Goal: Task Accomplishment & Management: Manage account settings

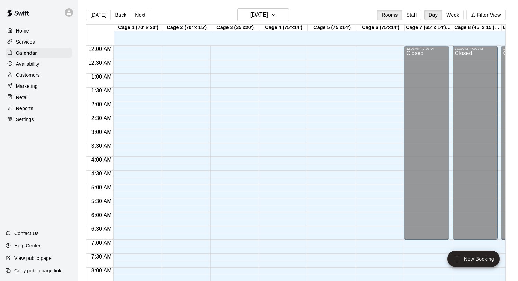
scroll to position [391, 1]
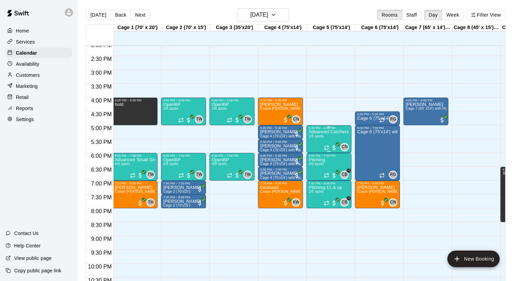
click at [319, 140] on div "Advanced Catchers Workout: Run the Game ([DATE] & Thursdays) 1/5 spots" at bounding box center [328, 270] width 41 height 281
click at [313, 152] on img "edit" at bounding box center [316, 154] width 8 height 8
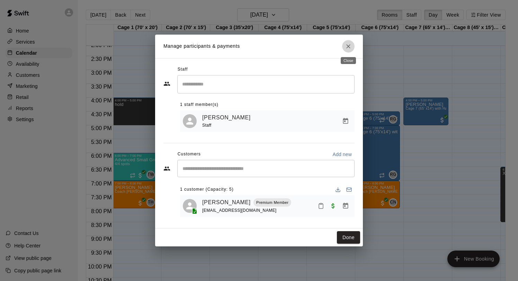
click at [348, 48] on icon "Close" at bounding box center [348, 46] width 7 height 7
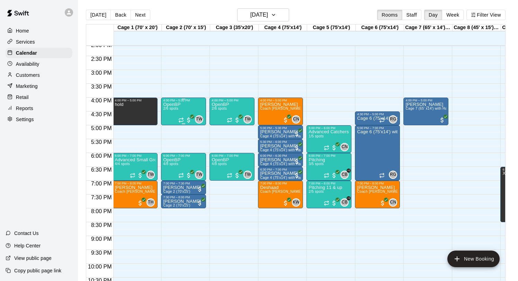
click at [175, 113] on div "OpenBP 2/6 spots" at bounding box center [171, 242] width 17 height 281
click at [169, 127] on img "edit" at bounding box center [170, 126] width 8 height 8
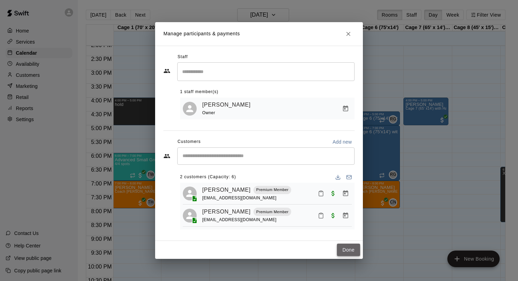
click at [353, 246] on button "Done" at bounding box center [348, 250] width 23 height 13
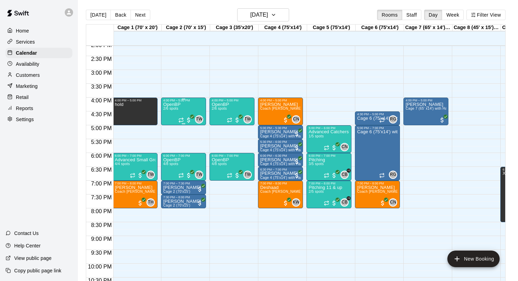
click at [181, 106] on div "OpenBP 2/6 spots TW 0" at bounding box center [183, 242] width 41 height 281
click at [169, 126] on img "edit" at bounding box center [170, 126] width 8 height 8
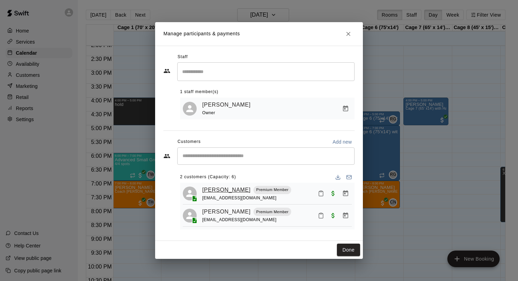
click at [219, 189] on link "[PERSON_NAME]" at bounding box center [226, 189] width 48 height 9
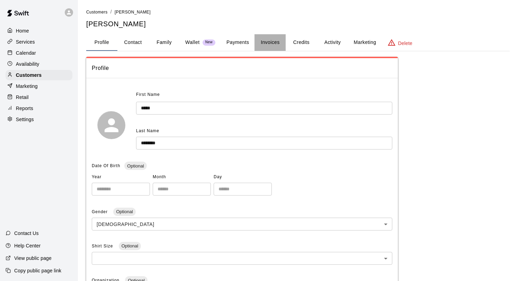
click at [274, 44] on button "Invoices" at bounding box center [269, 42] width 31 height 17
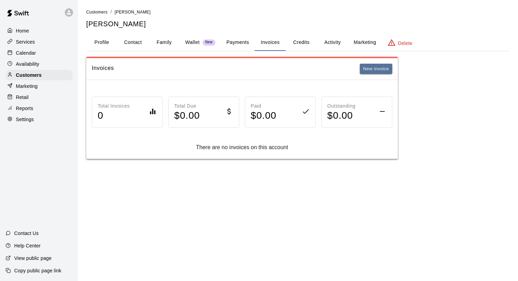
click at [242, 40] on button "Payments" at bounding box center [238, 42] width 34 height 17
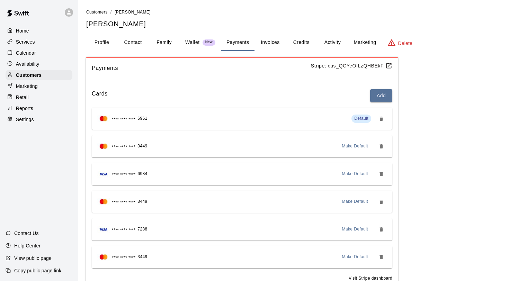
click at [295, 44] on button "Credits" at bounding box center [300, 42] width 31 height 17
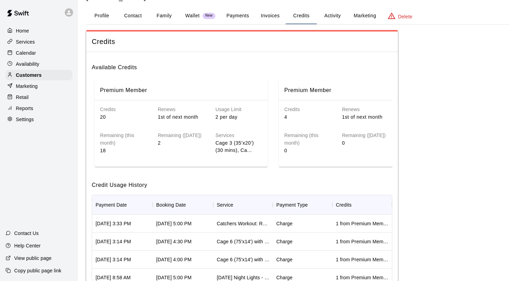
scroll to position [16, 0]
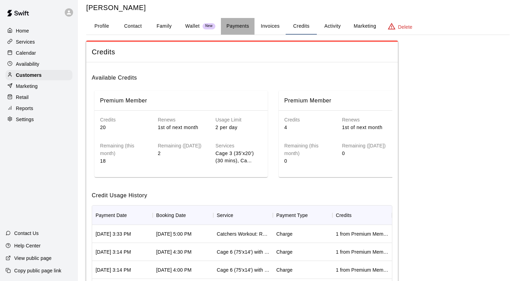
click at [238, 26] on button "Payments" at bounding box center [238, 26] width 34 height 17
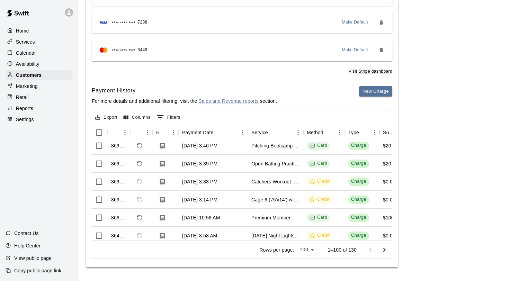
scroll to position [0, 2]
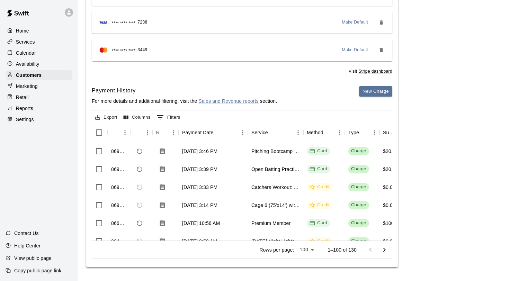
click at [27, 49] on p "Calendar" at bounding box center [26, 52] width 20 height 7
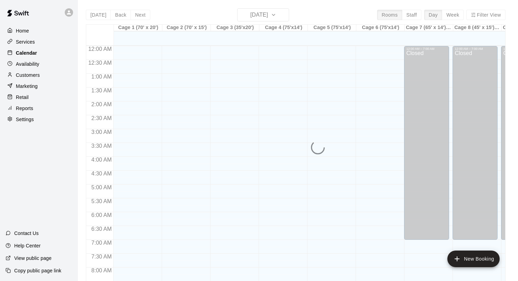
scroll to position [345, 0]
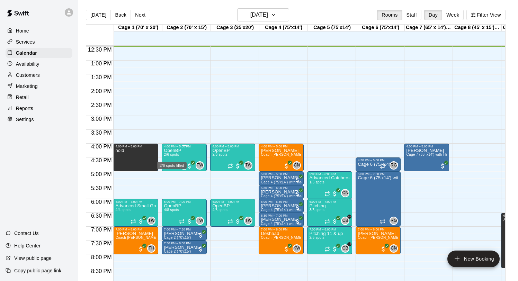
click at [175, 156] on span "2/6 spots" at bounding box center [171, 155] width 15 height 4
click at [174, 171] on button "edit" at bounding box center [171, 176] width 14 height 13
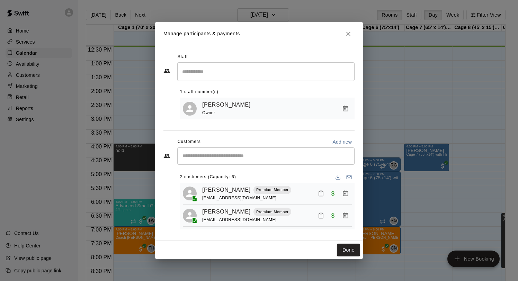
click at [353, 28] on h2 "Manage participants & payments" at bounding box center [259, 34] width 208 height 24
click at [351, 32] on icon "Close" at bounding box center [348, 33] width 7 height 7
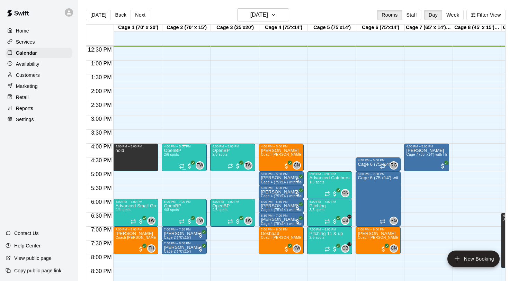
click at [163, 151] on div "4:00 PM – 5:00 PM OpenBP 2/6 spots TW 0" at bounding box center [184, 158] width 45 height 28
click at [187, 108] on div at bounding box center [259, 140] width 518 height 281
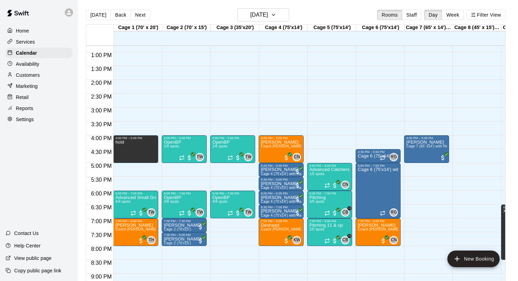
scroll to position [351, 0]
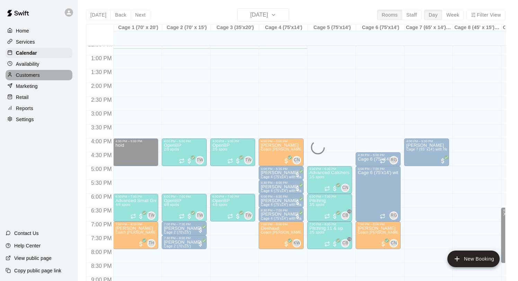
click at [34, 75] on p "Customers" at bounding box center [28, 75] width 24 height 7
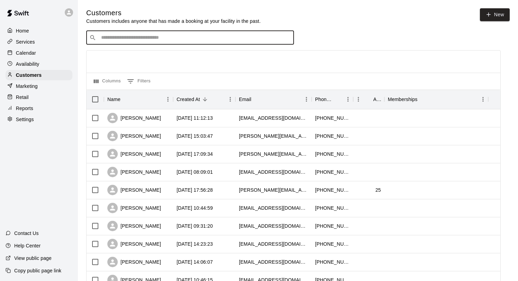
click at [120, 39] on input "Search customers by name or email" at bounding box center [195, 37] width 192 height 7
type input "*"
type input "*****"
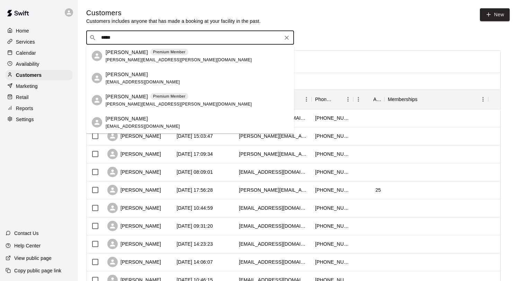
click at [122, 55] on p "[PERSON_NAME]" at bounding box center [127, 51] width 42 height 7
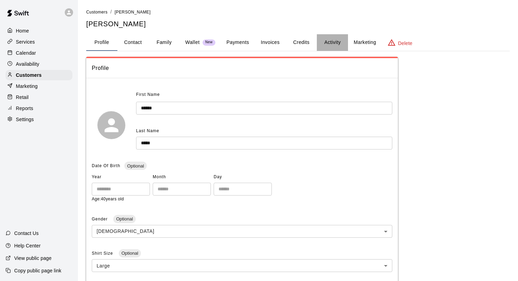
click at [339, 42] on button "Activity" at bounding box center [332, 42] width 31 height 17
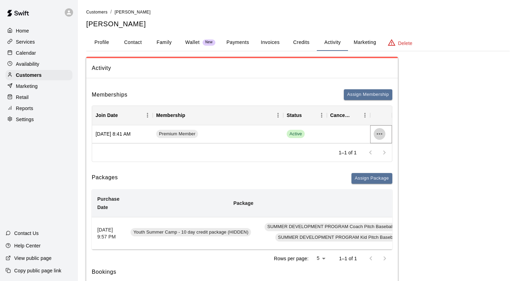
click at [378, 134] on icon "more actions" at bounding box center [379, 134] width 8 height 8
click at [384, 158] on li "Cancel" at bounding box center [392, 159] width 39 height 11
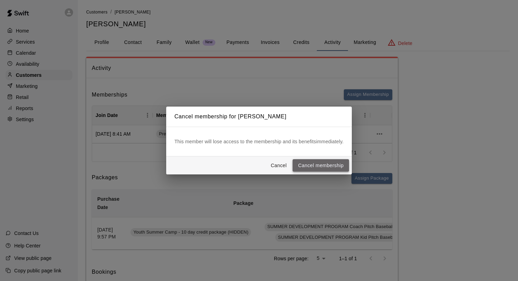
click at [315, 162] on button "Cancel membership" at bounding box center [320, 165] width 56 height 13
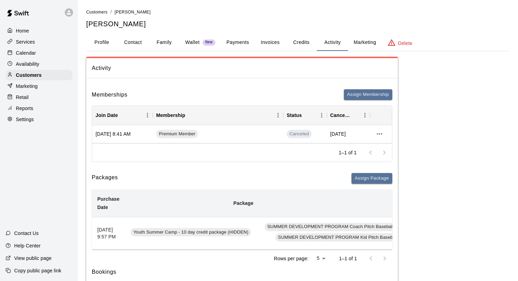
click at [40, 54] on div "Calendar" at bounding box center [39, 53] width 67 height 10
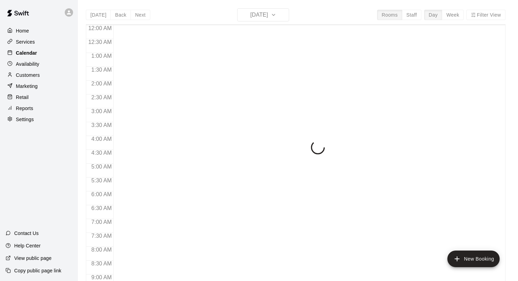
scroll to position [362, 0]
